Goal: Task Accomplishment & Management: Use online tool/utility

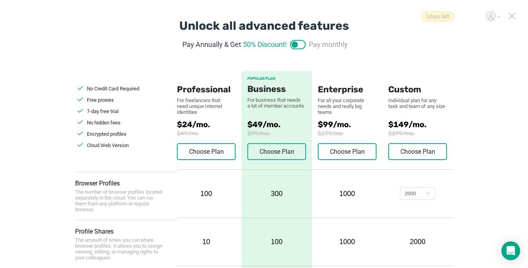
click at [394, 18] on icon at bounding box center [511, 16] width 7 height 7
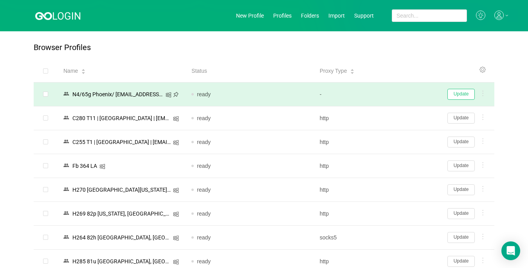
click at [394, 97] on button "Update" at bounding box center [460, 94] width 27 height 11
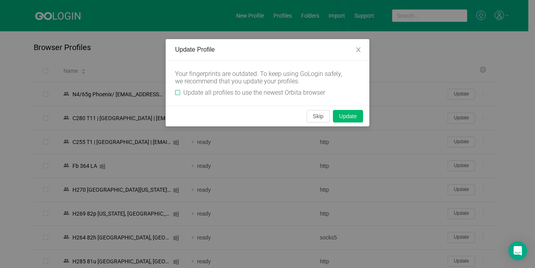
click at [177, 92] on input "Update all profiles to use the newest Orbita browser" at bounding box center [177, 92] width 5 height 5
checkbox input "true"
click at [313, 118] on button "Skip" at bounding box center [317, 116] width 23 height 13
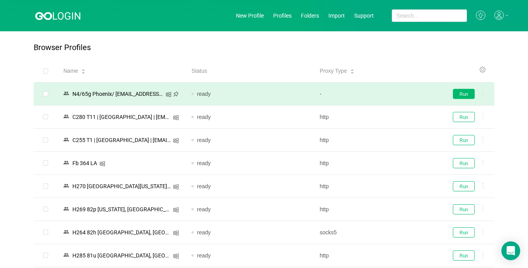
click at [394, 93] on button "Run" at bounding box center [464, 94] width 22 height 10
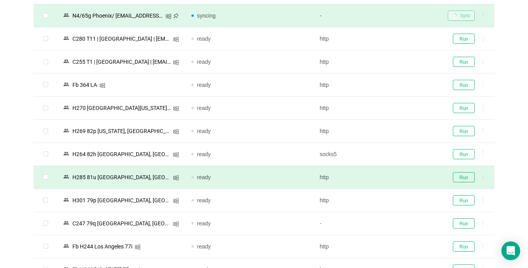
scroll to position [157, 0]
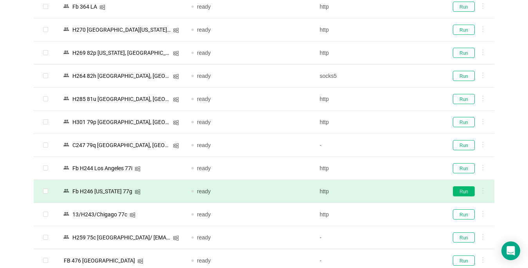
click at [394, 193] on button "Run" at bounding box center [464, 191] width 22 height 10
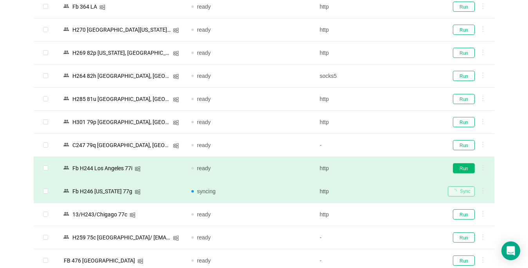
click at [394, 167] on button "Run" at bounding box center [464, 168] width 22 height 10
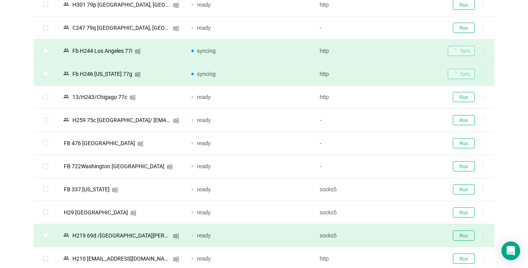
scroll to position [331, 0]
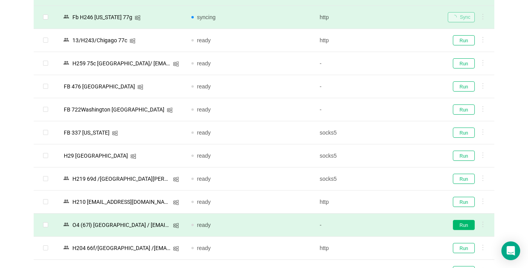
click at [394, 220] on button "Run" at bounding box center [464, 225] width 22 height 10
